Goal: Check status

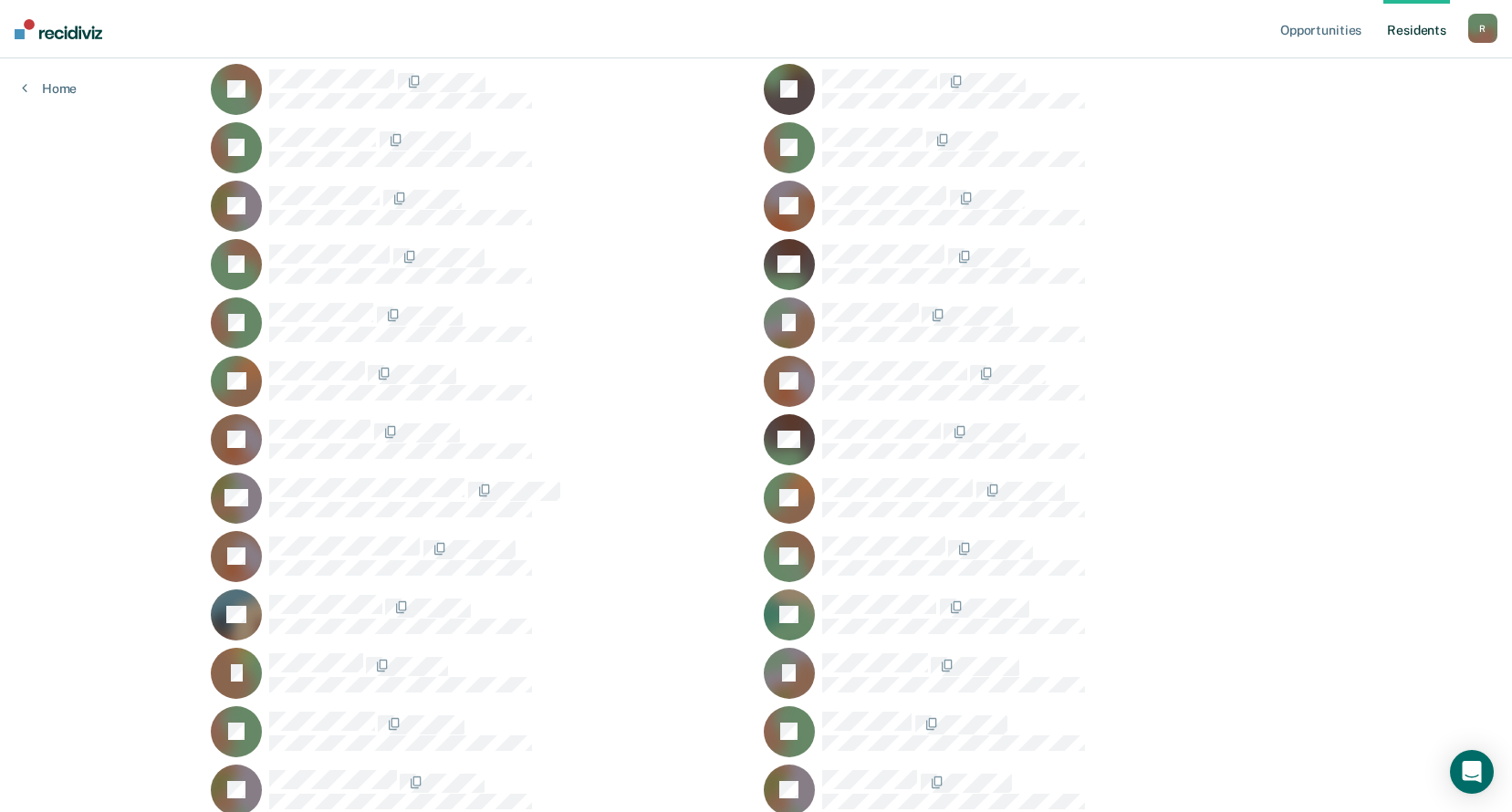
scroll to position [11225, 0]
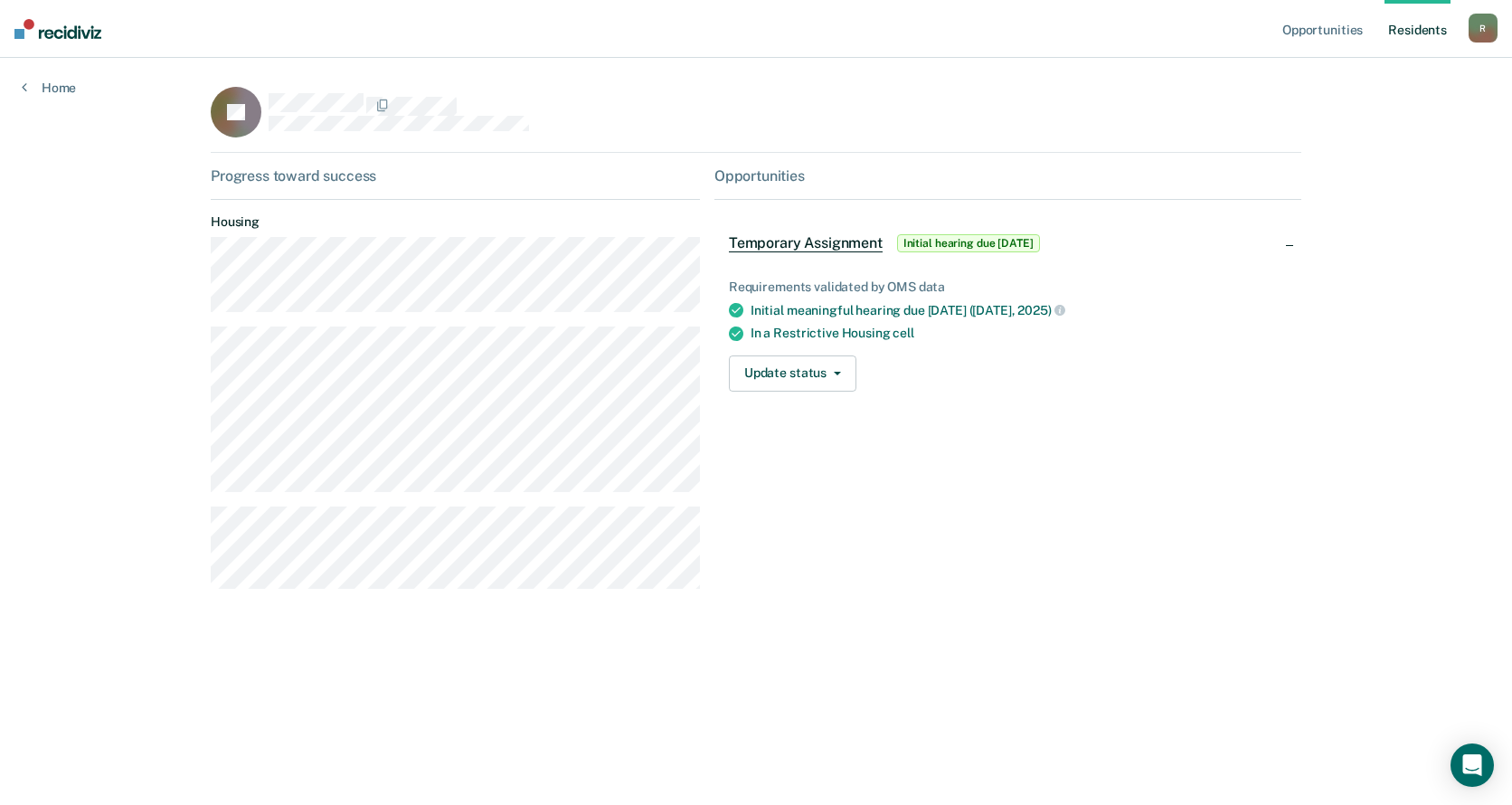
click at [629, 625] on div "RJ Progress toward success Housing Opportunities Temporary Assignment Initial h…" at bounding box center [756, 356] width 1090 height 539
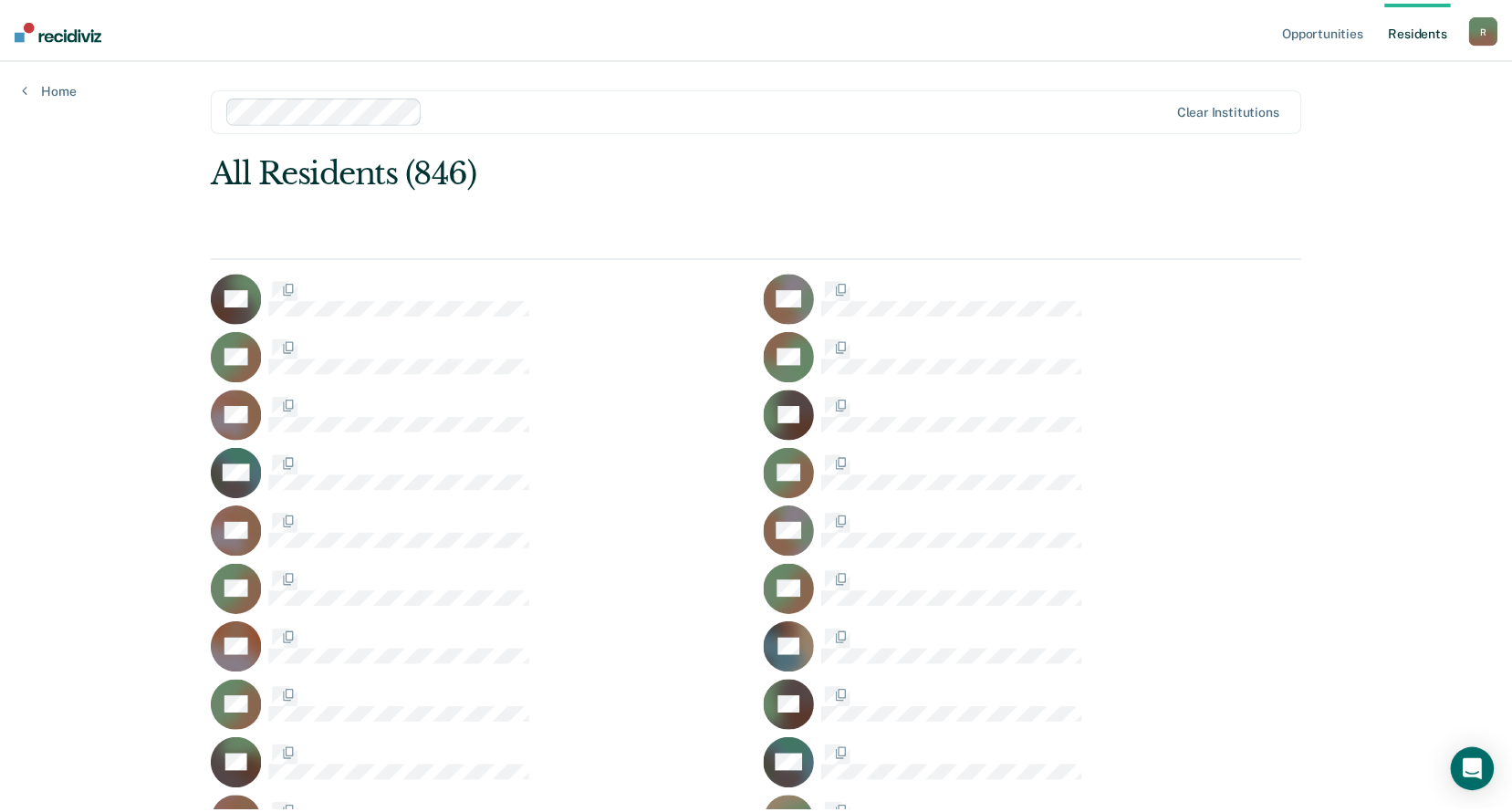
scroll to position [11225, 0]
